Goal: Information Seeking & Learning: Learn about a topic

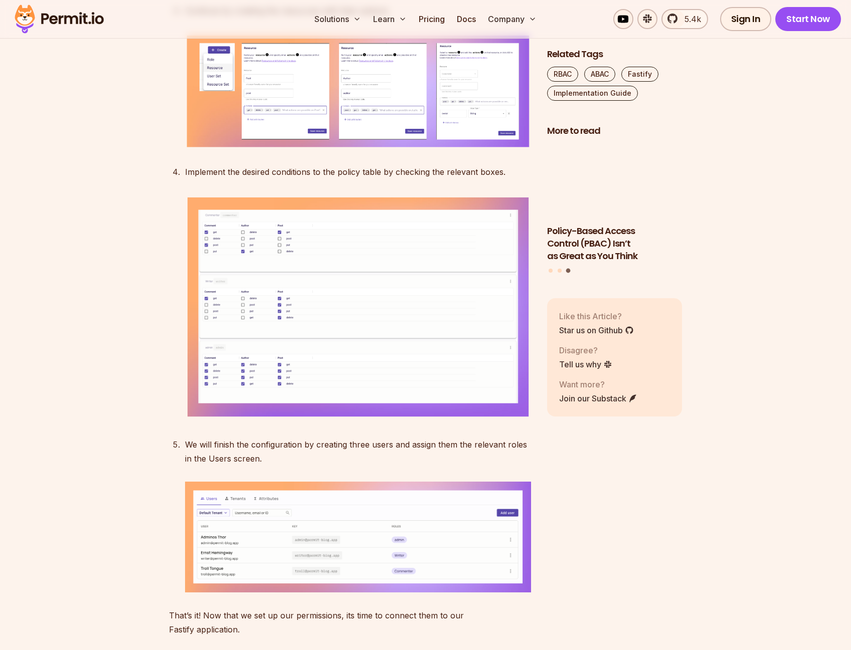
scroll to position [2648, 0]
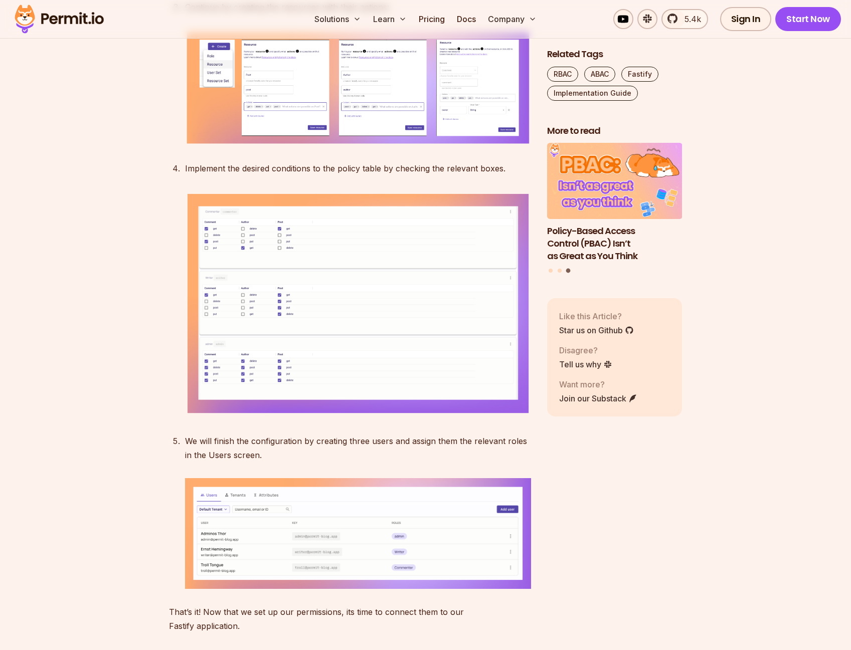
click at [622, 460] on div "Related Tags RBAC ABAC Fastify Implementation Guide More to read Implementing A…" at bounding box center [614, 256] width 135 height 417
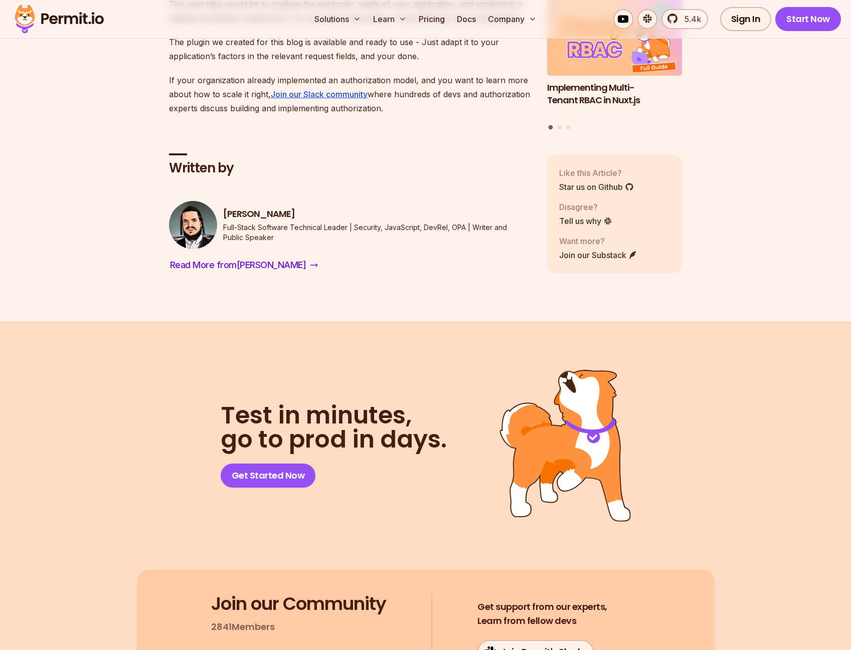
scroll to position [7401, 0]
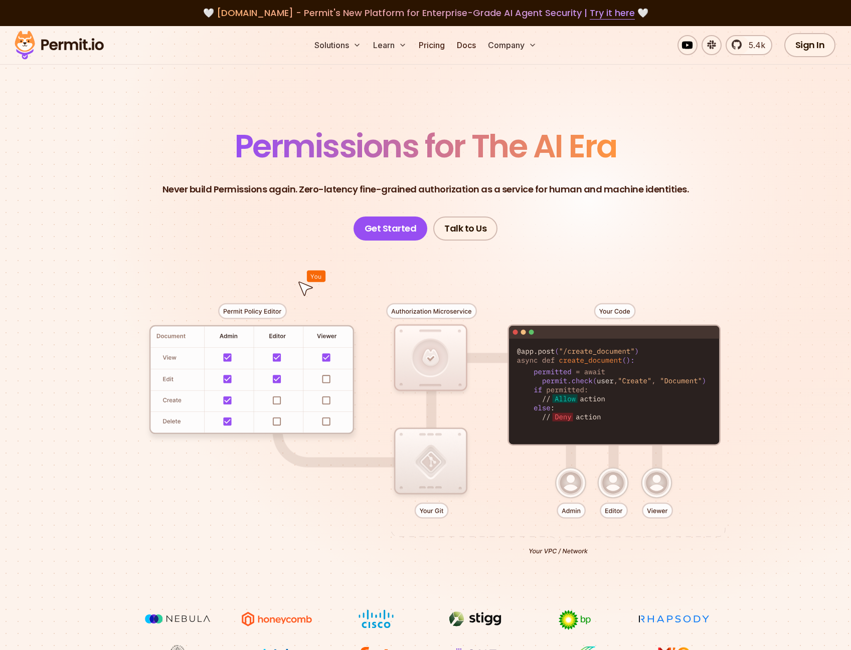
click at [717, 150] on header "Permissions for The AI Era Never build Permissions again. Zero-latency fine-gra…" at bounding box center [426, 185] width 702 height 110
click at [436, 45] on link "Pricing" at bounding box center [432, 45] width 34 height 20
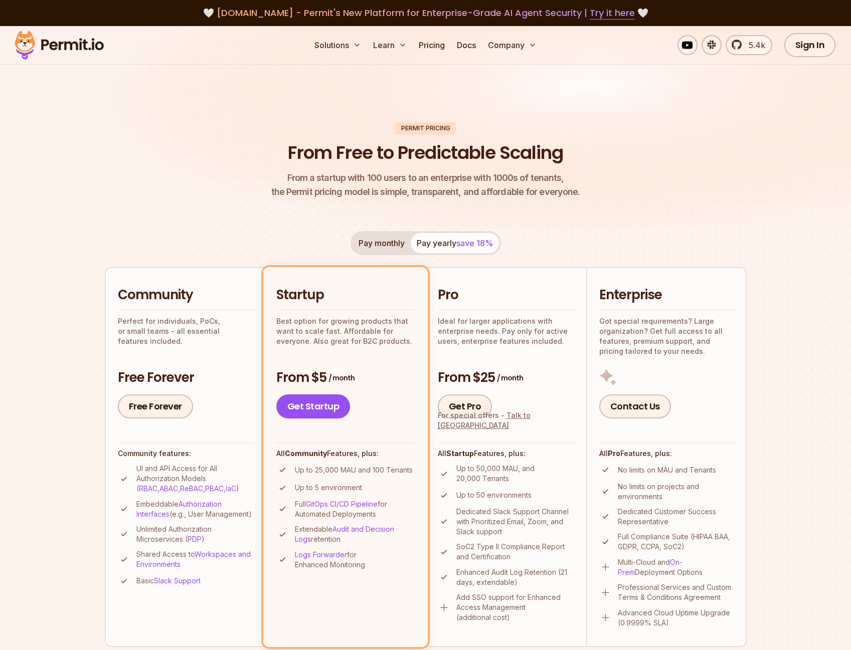
click at [255, 162] on header "Permit Pricing From Free to Predictable Scaling From a startup with 100 users t…" at bounding box center [426, 160] width 642 height 77
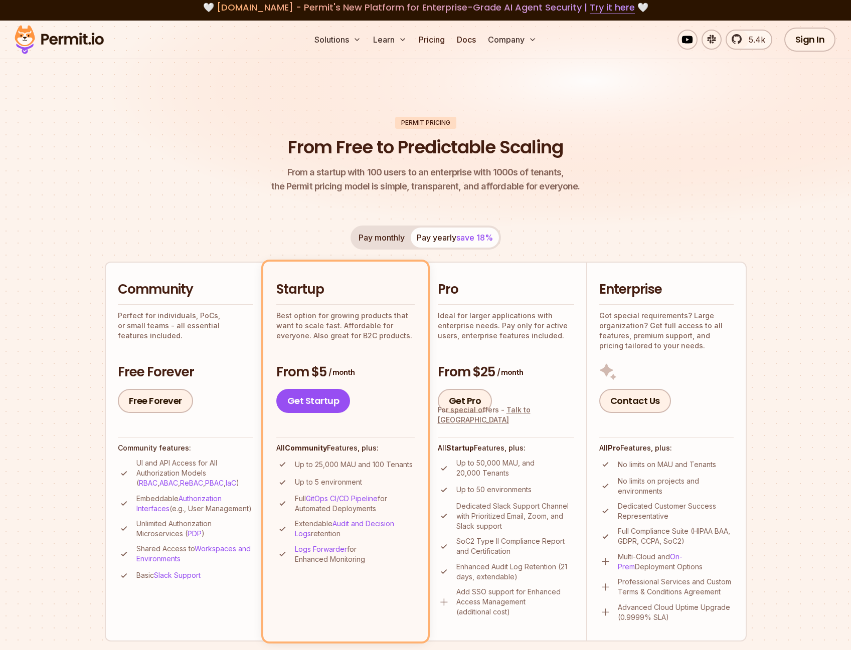
scroll to position [6, 0]
click at [257, 164] on header "Permit Pricing From Free to Predictable Scaling From a startup with 100 users t…" at bounding box center [426, 154] width 642 height 77
